Goal: Task Accomplishment & Management: Manage account settings

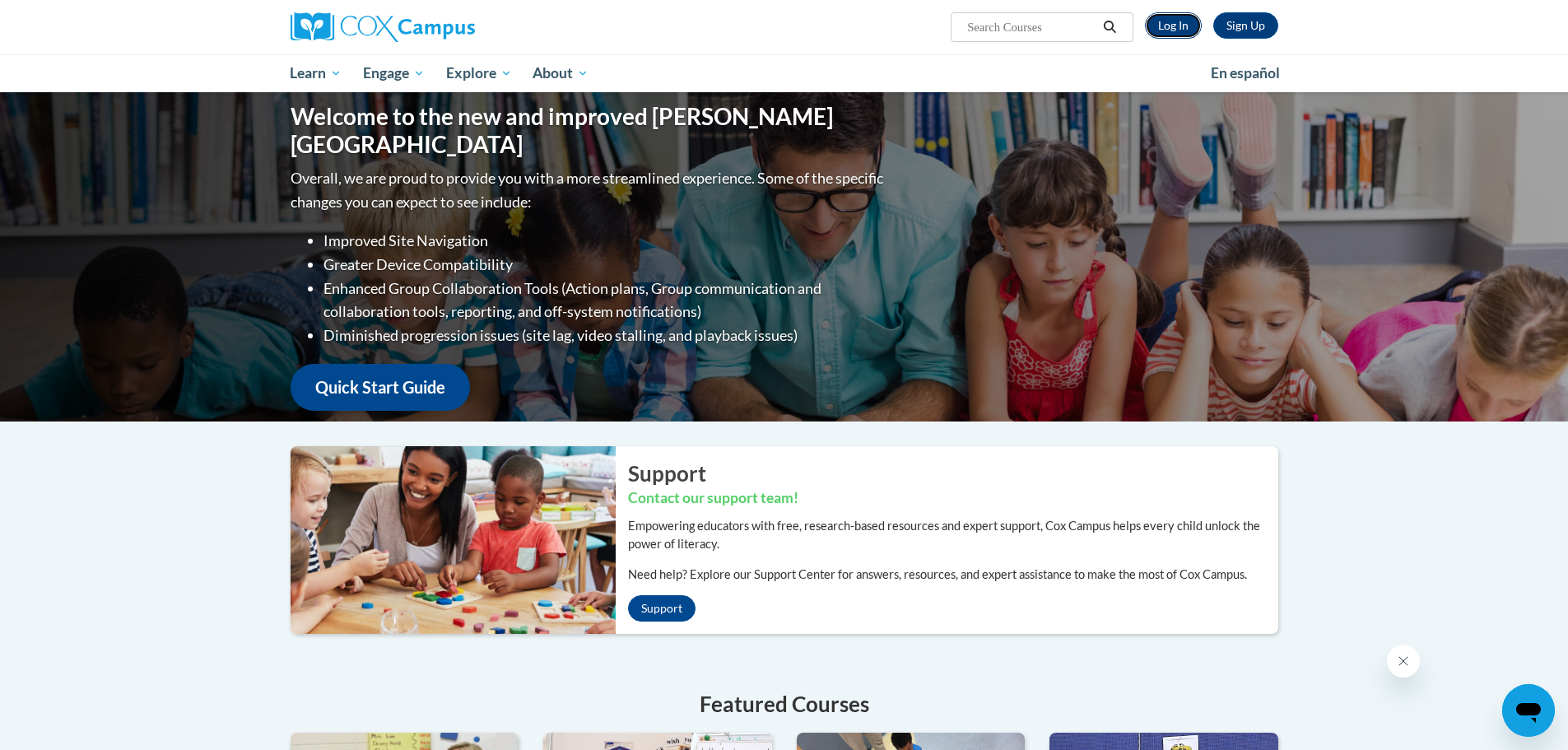
click at [1165, 27] on link "Log In" at bounding box center [1173, 26] width 56 height 27
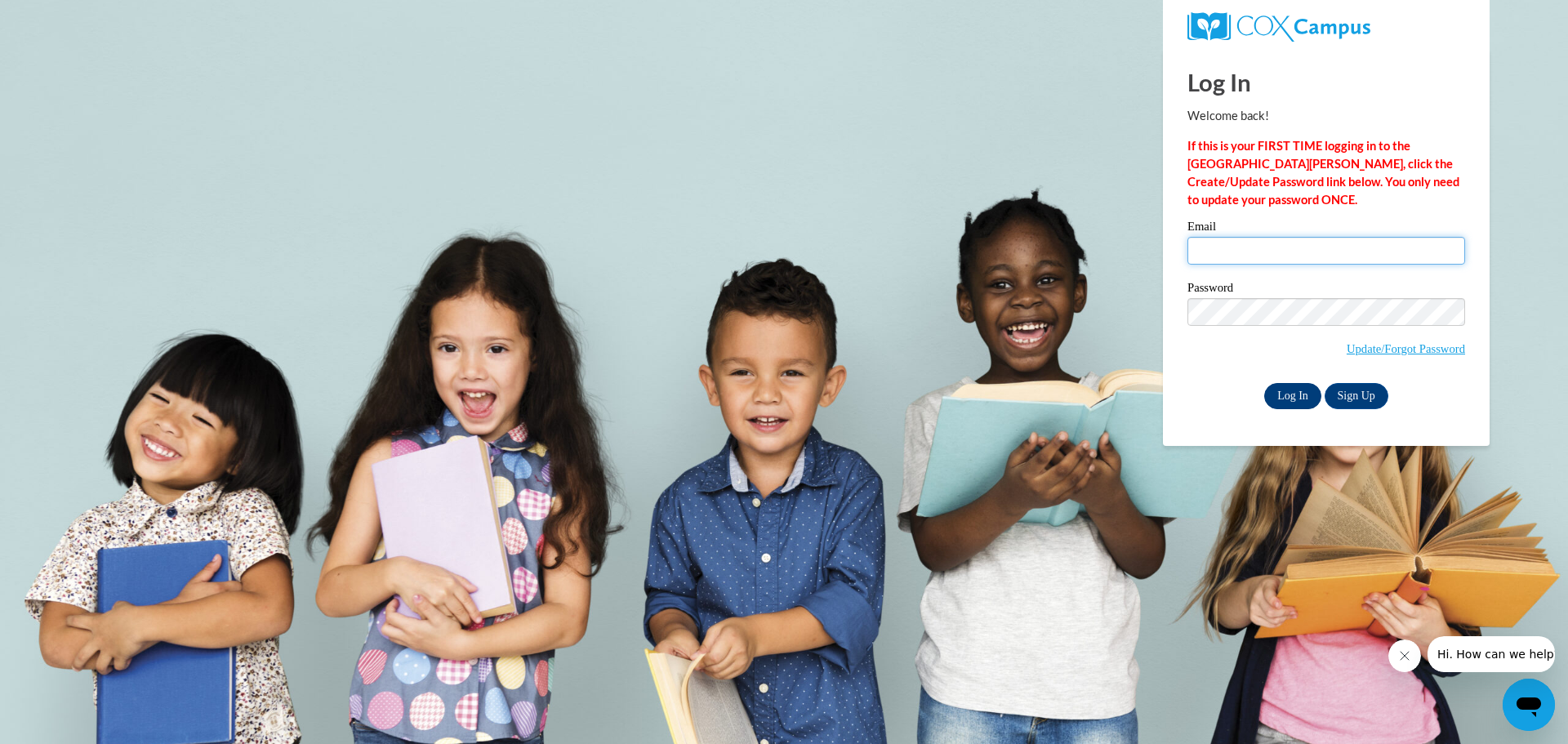
type input "bmcwhorter@ilcao.org"
click at [1272, 396] on input "Log In" at bounding box center [1292, 396] width 57 height 26
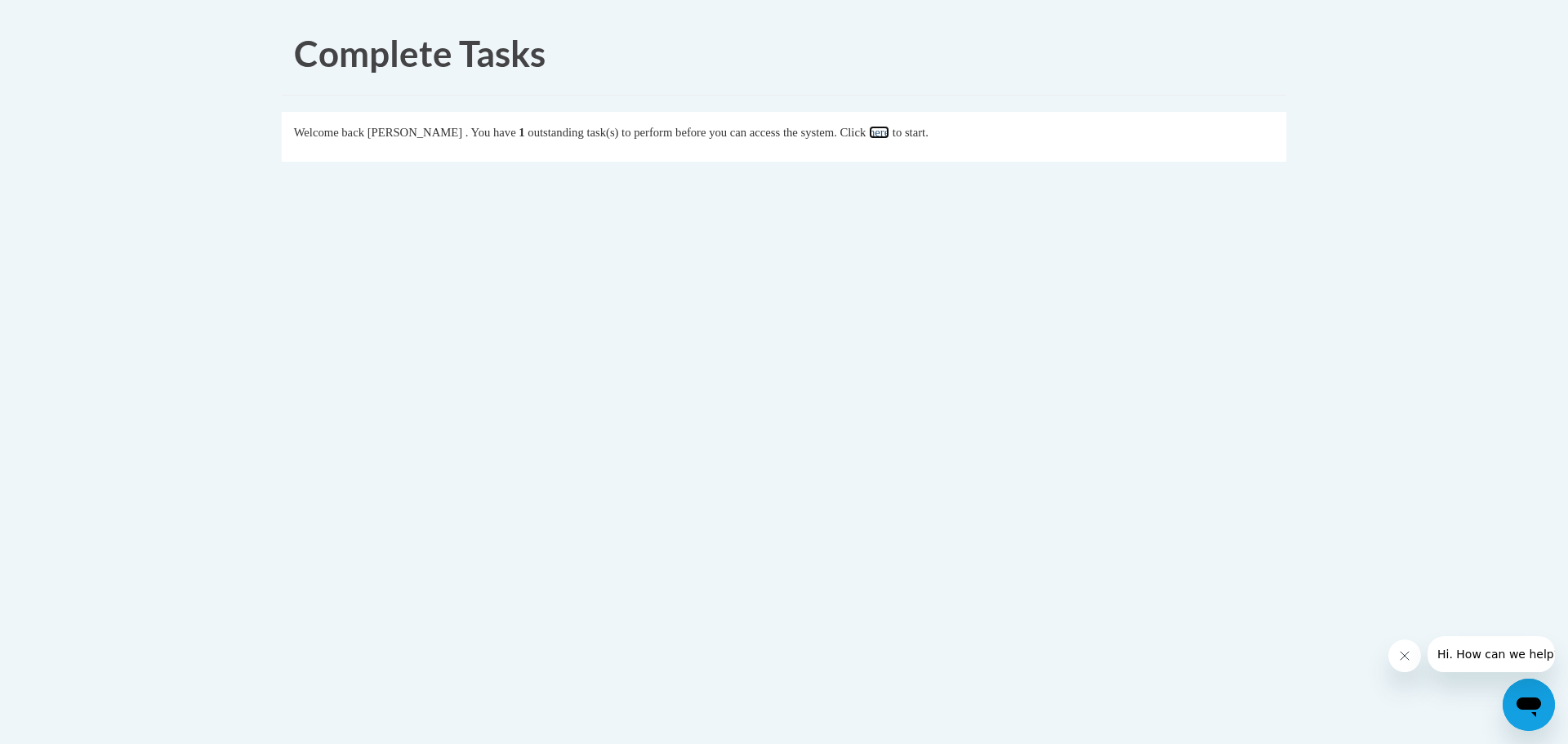
click at [889, 127] on link "here" at bounding box center [879, 133] width 21 height 13
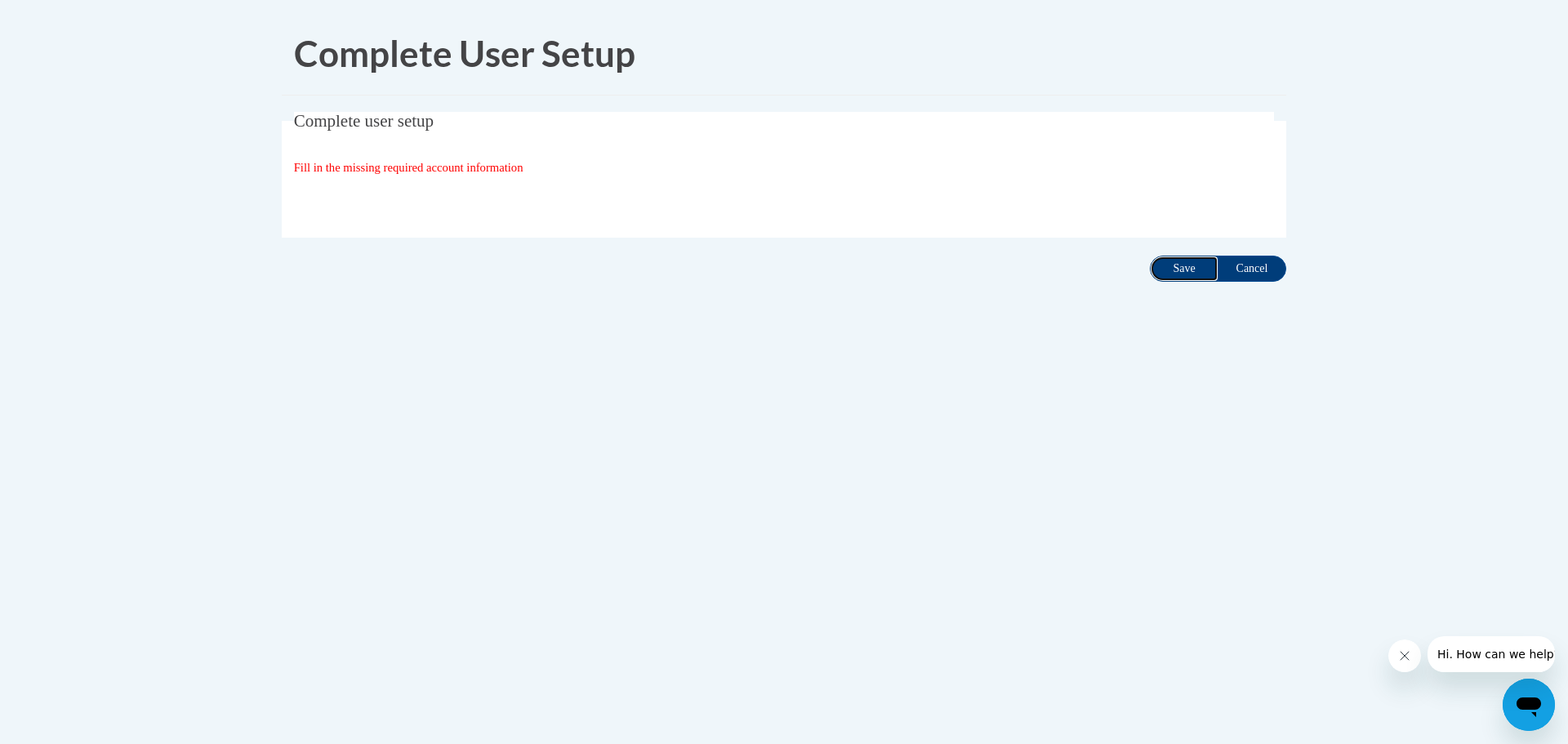
click at [1179, 269] on input "Save" at bounding box center [1183, 269] width 68 height 26
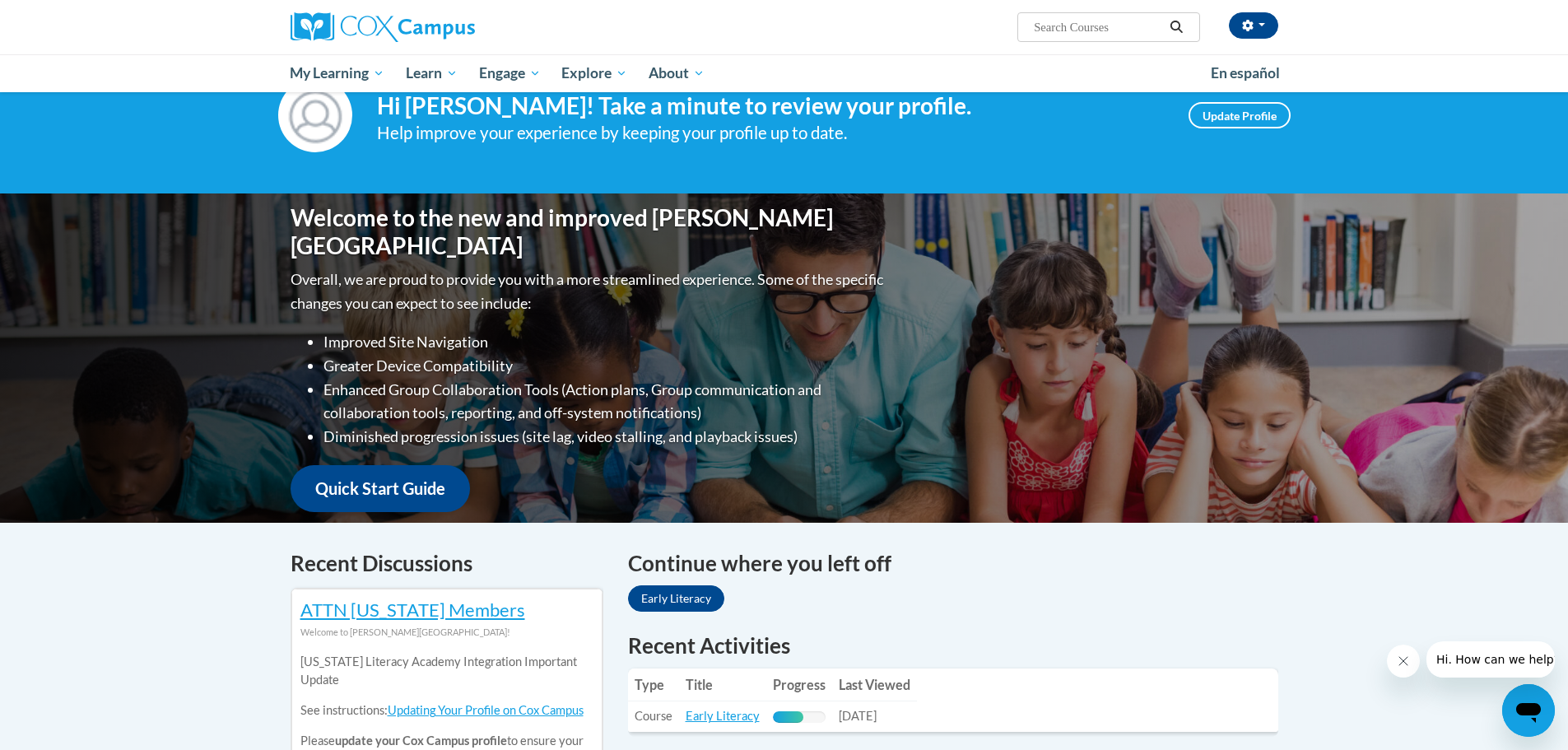
scroll to position [82, 0]
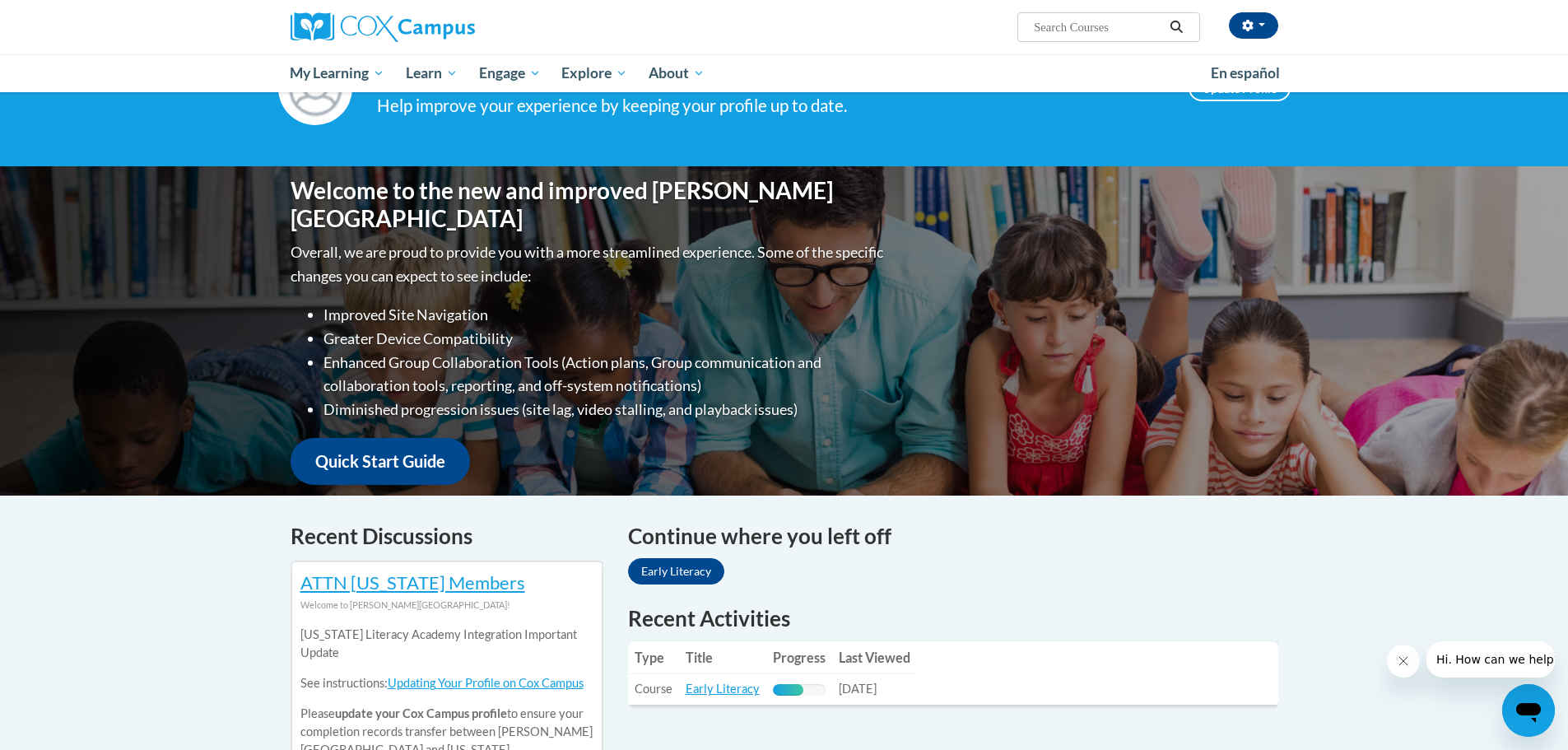
click at [676, 649] on th "Type" at bounding box center [652, 658] width 51 height 33
click at [666, 555] on div "Continue where you left off Early Literacy" at bounding box center [952, 556] width 650 height 71
click at [667, 571] on link "Early Literacy" at bounding box center [676, 571] width 96 height 27
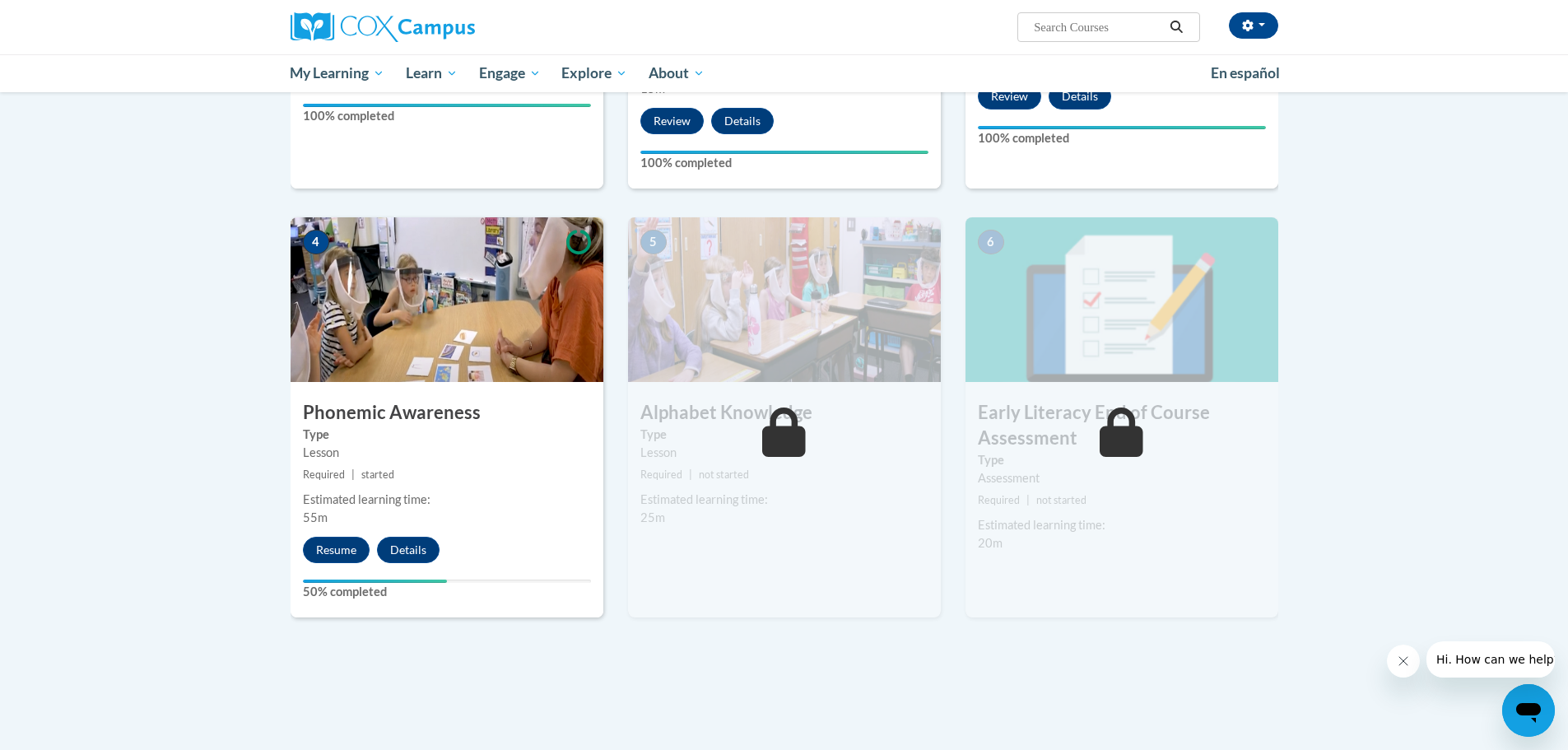
drag, startPoint x: 1580, startPoint y: 257, endPoint x: 1577, endPoint y: 540, distance: 283.0
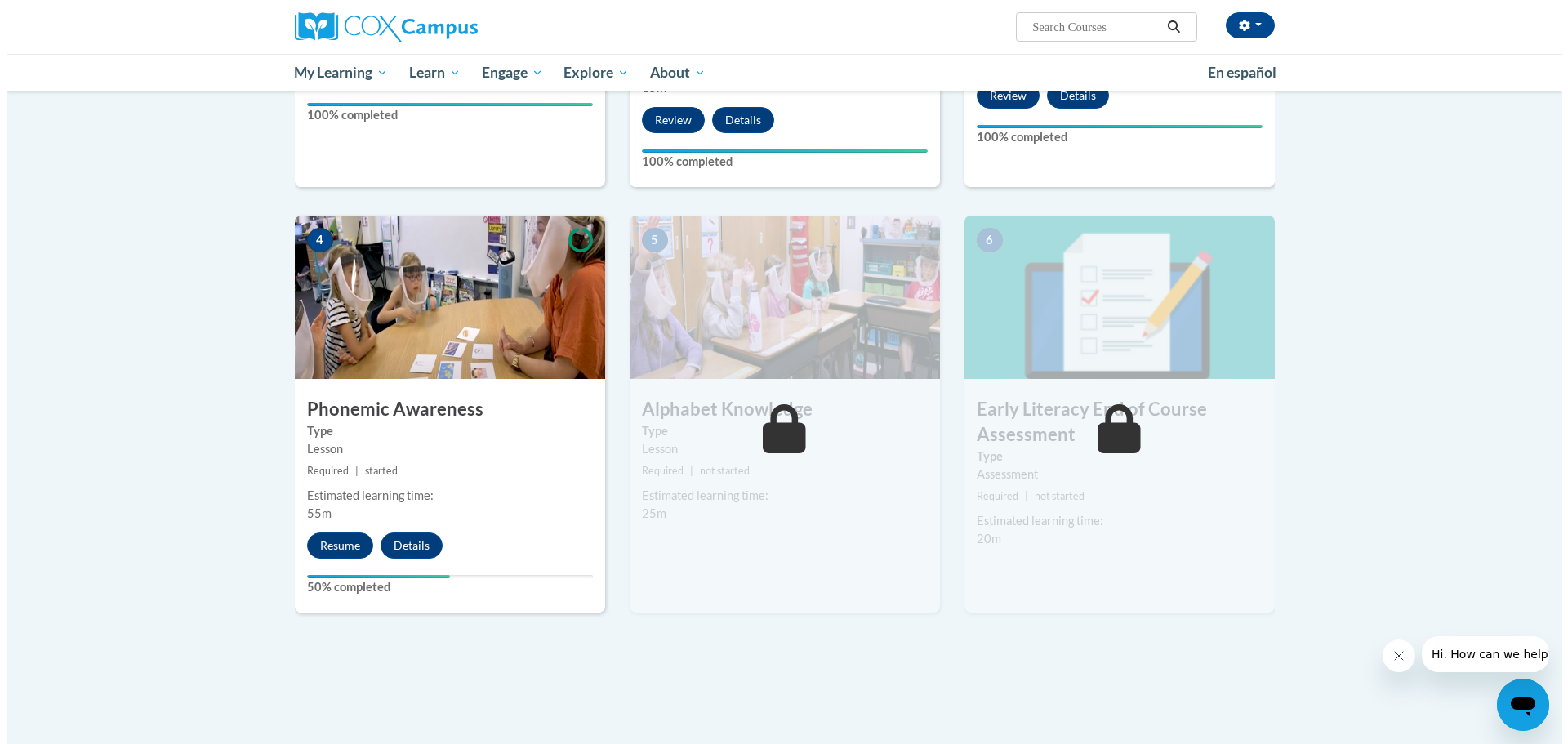
scroll to position [664, 0]
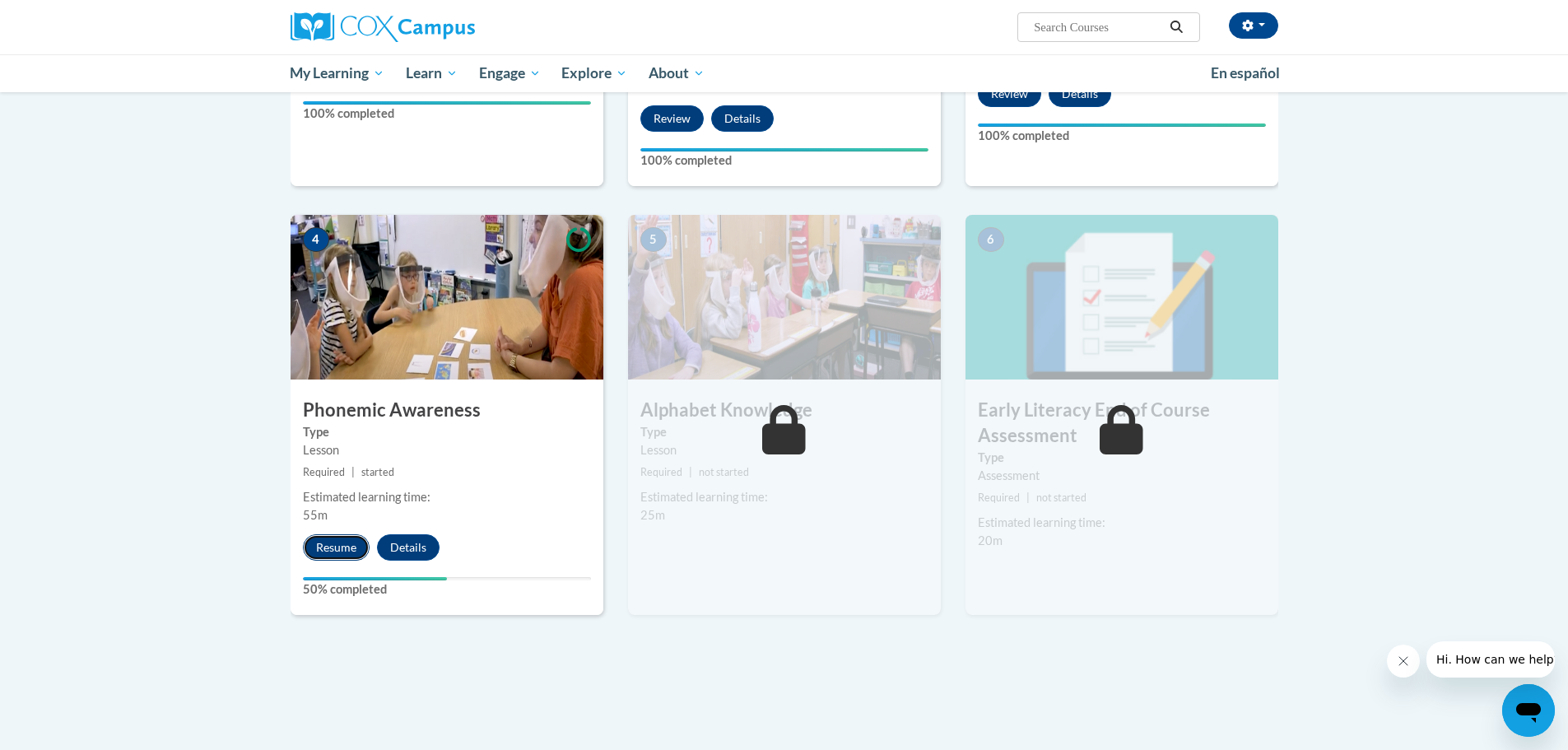
click at [348, 547] on button "Resume" at bounding box center [336, 547] width 66 height 27
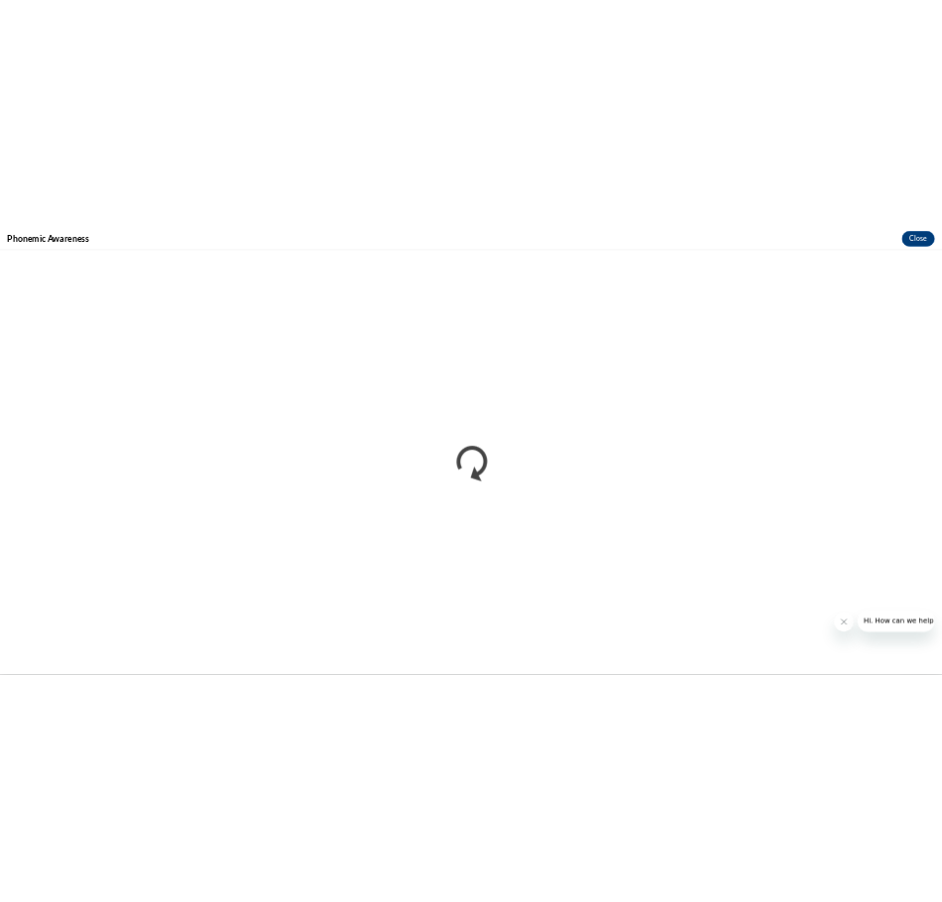
scroll to position [0, 0]
